Goal: Information Seeking & Learning: Learn about a topic

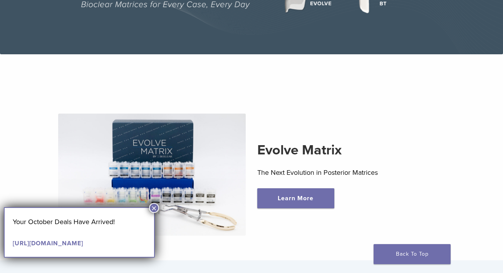
scroll to position [38, 0]
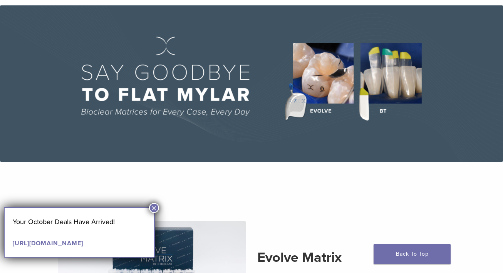
click at [149, 205] on button "×" at bounding box center [154, 208] width 10 height 10
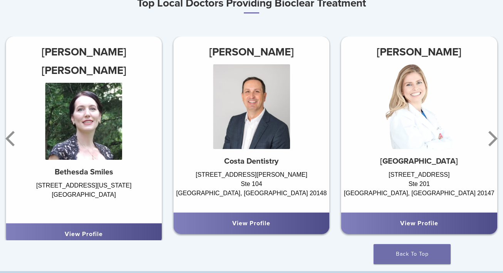
scroll to position [462, 0]
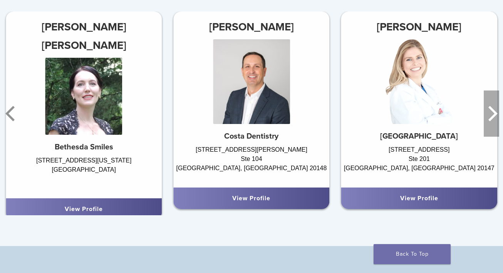
click at [491, 115] on icon "Next" at bounding box center [490, 113] width 15 height 46
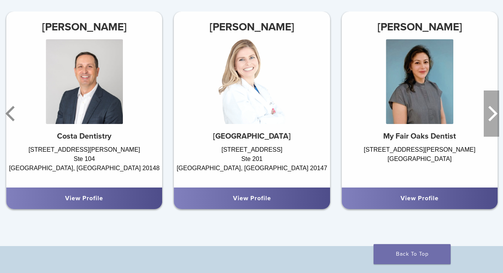
click at [491, 115] on icon "Next" at bounding box center [490, 113] width 15 height 46
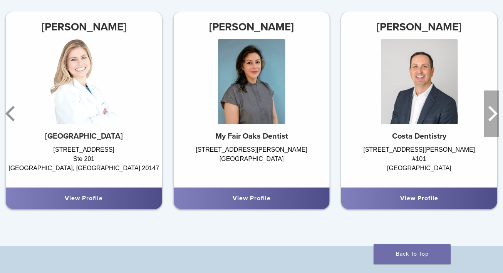
click at [491, 115] on icon "Next" at bounding box center [490, 113] width 15 height 46
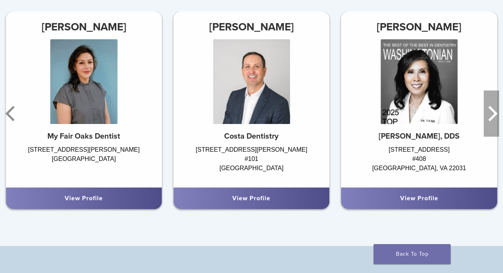
click at [491, 115] on icon "Next" at bounding box center [490, 113] width 15 height 46
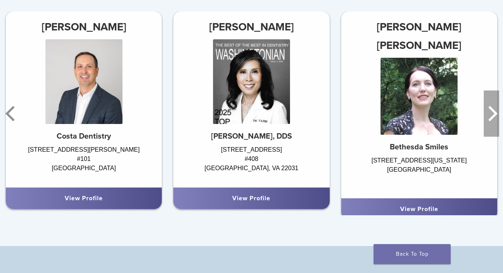
click at [491, 115] on icon "Next" at bounding box center [490, 113] width 15 height 46
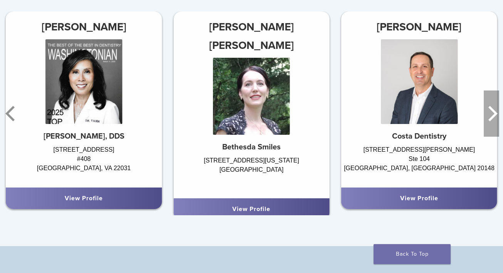
click at [491, 115] on icon "Next" at bounding box center [490, 113] width 15 height 46
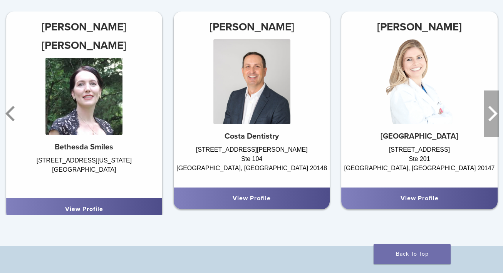
click at [491, 115] on icon "Next" at bounding box center [490, 113] width 15 height 46
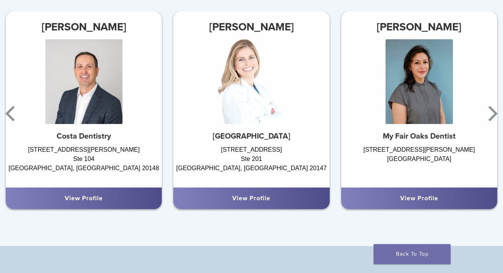
click at [88, 199] on link "View Profile" at bounding box center [84, 198] width 38 height 8
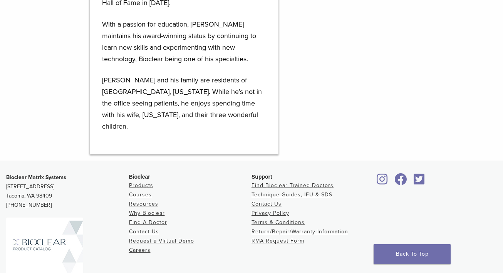
scroll to position [561, 0]
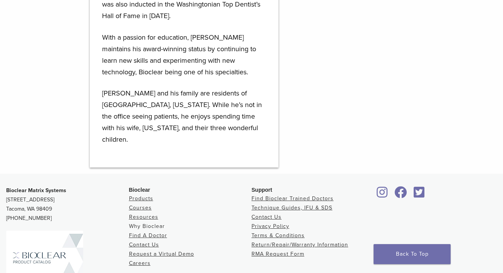
click at [149, 223] on link "Why Bioclear" at bounding box center [147, 226] width 36 height 7
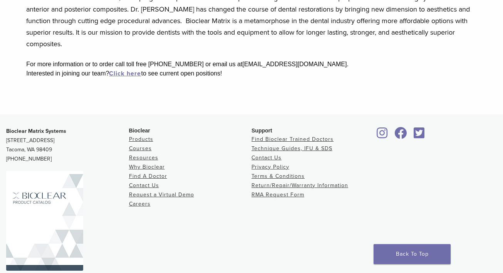
scroll to position [154, 0]
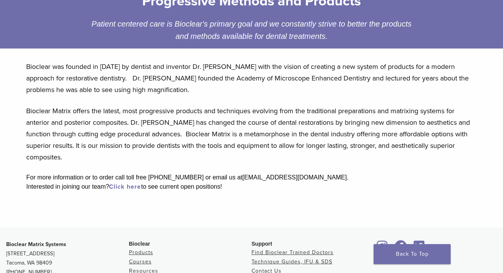
click at [137, 185] on link "Click here" at bounding box center [125, 187] width 32 height 8
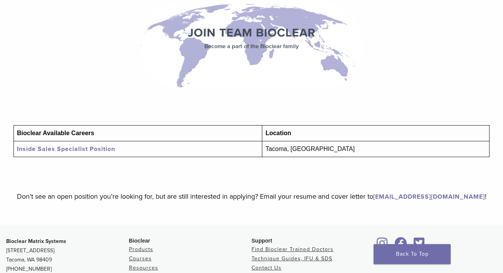
scroll to position [77, 0]
